Goal: Navigation & Orientation: Go to known website

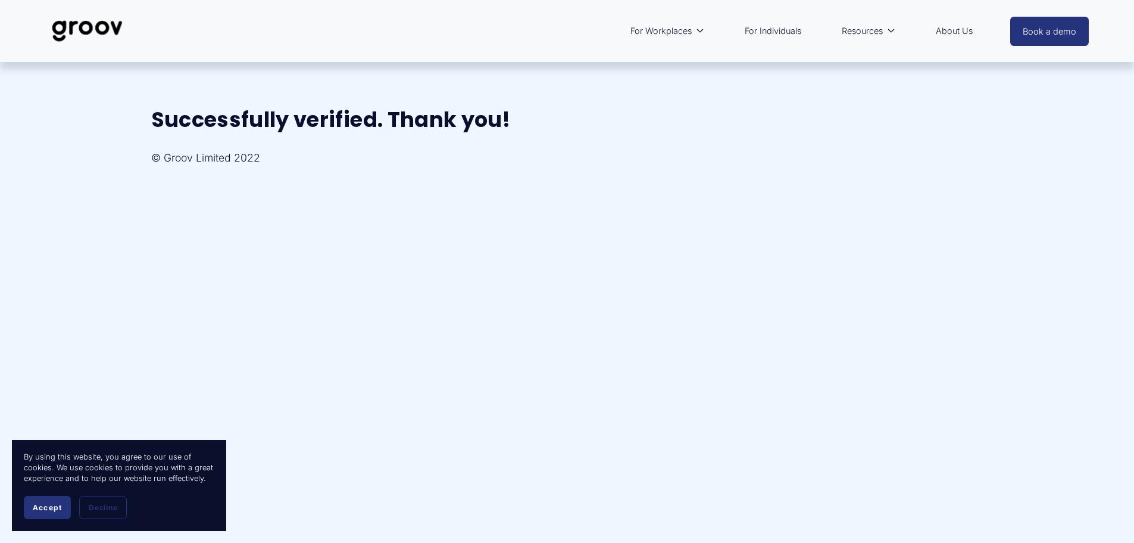
click at [785, 29] on link "For Individuals" at bounding box center [773, 30] width 68 height 27
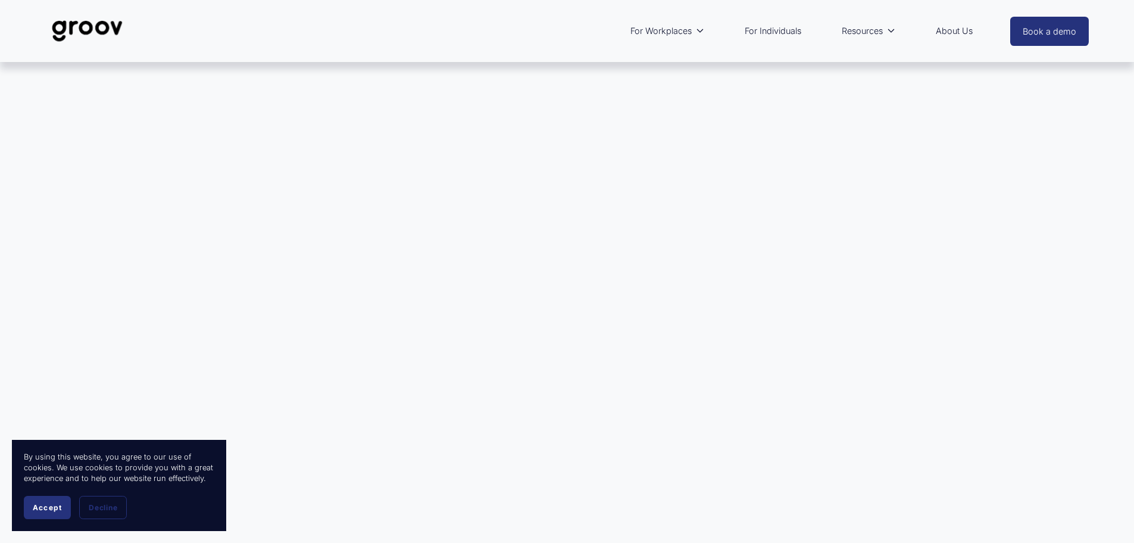
click at [74, 28] on img at bounding box center [87, 30] width 84 height 39
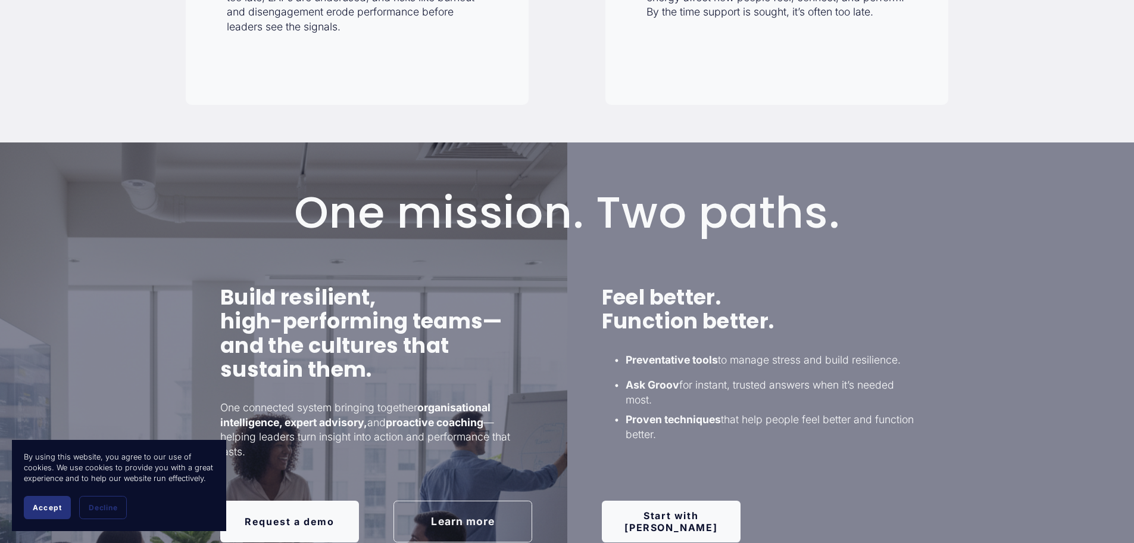
scroll to position [715, 0]
